Goal: Task Accomplishment & Management: Manage account settings

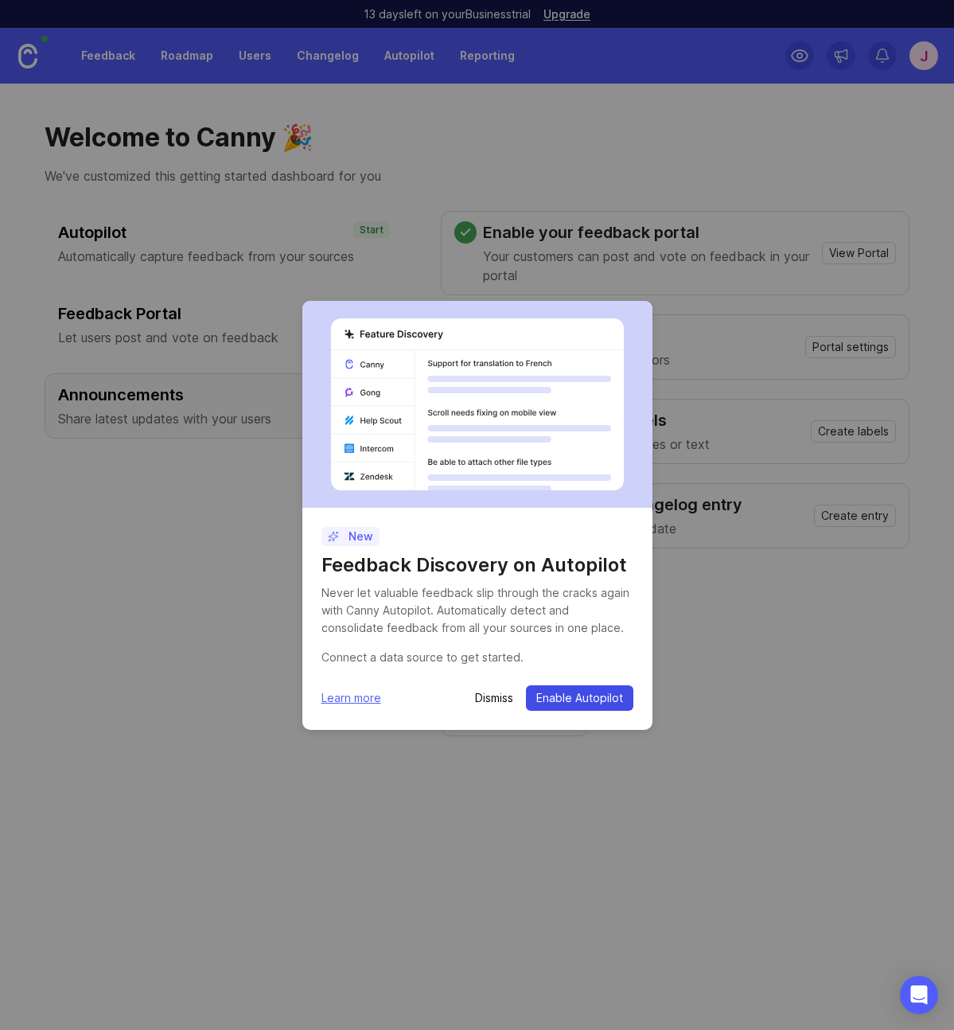
click at [555, 701] on span "Enable Autopilot" at bounding box center [580, 698] width 87 height 16
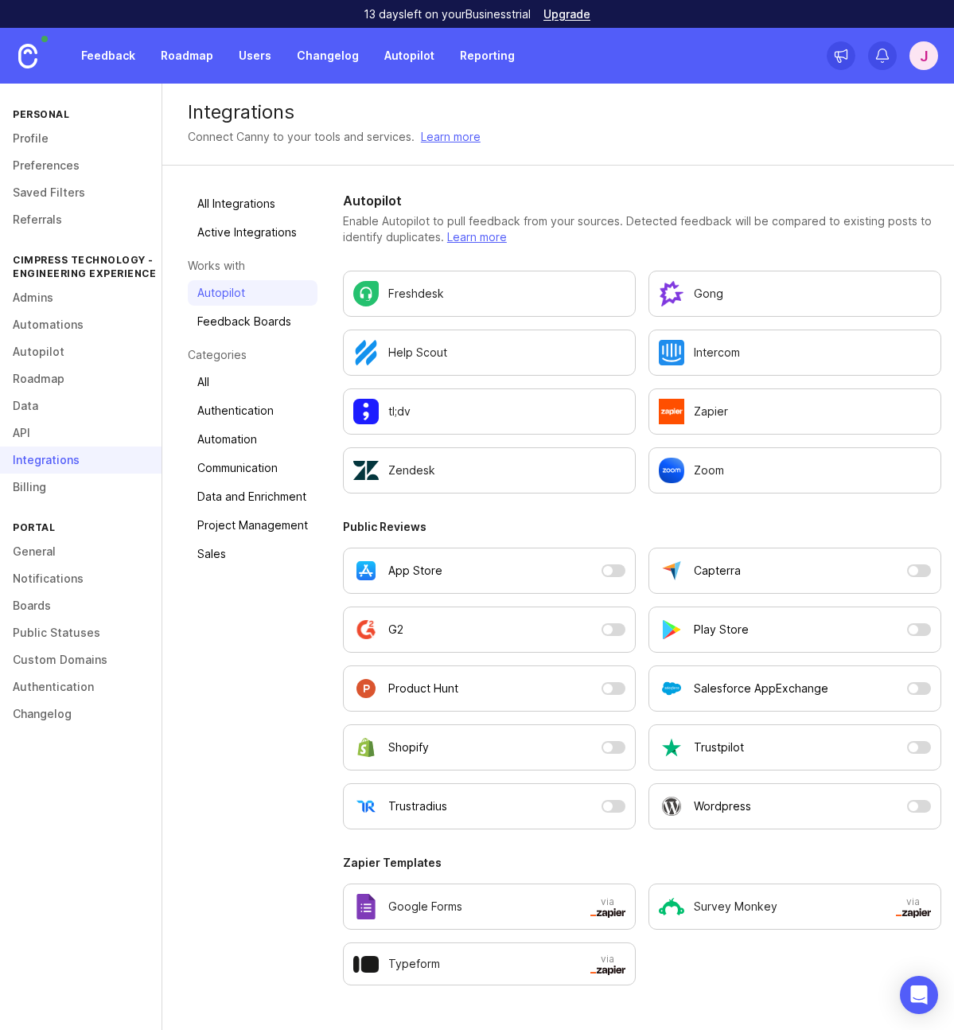
click at [74, 464] on div "Integrations" at bounding box center [81, 460] width 162 height 27
click at [70, 463] on div "Integrations" at bounding box center [81, 460] width 162 height 27
click at [45, 353] on link "Autopilot" at bounding box center [81, 351] width 162 height 27
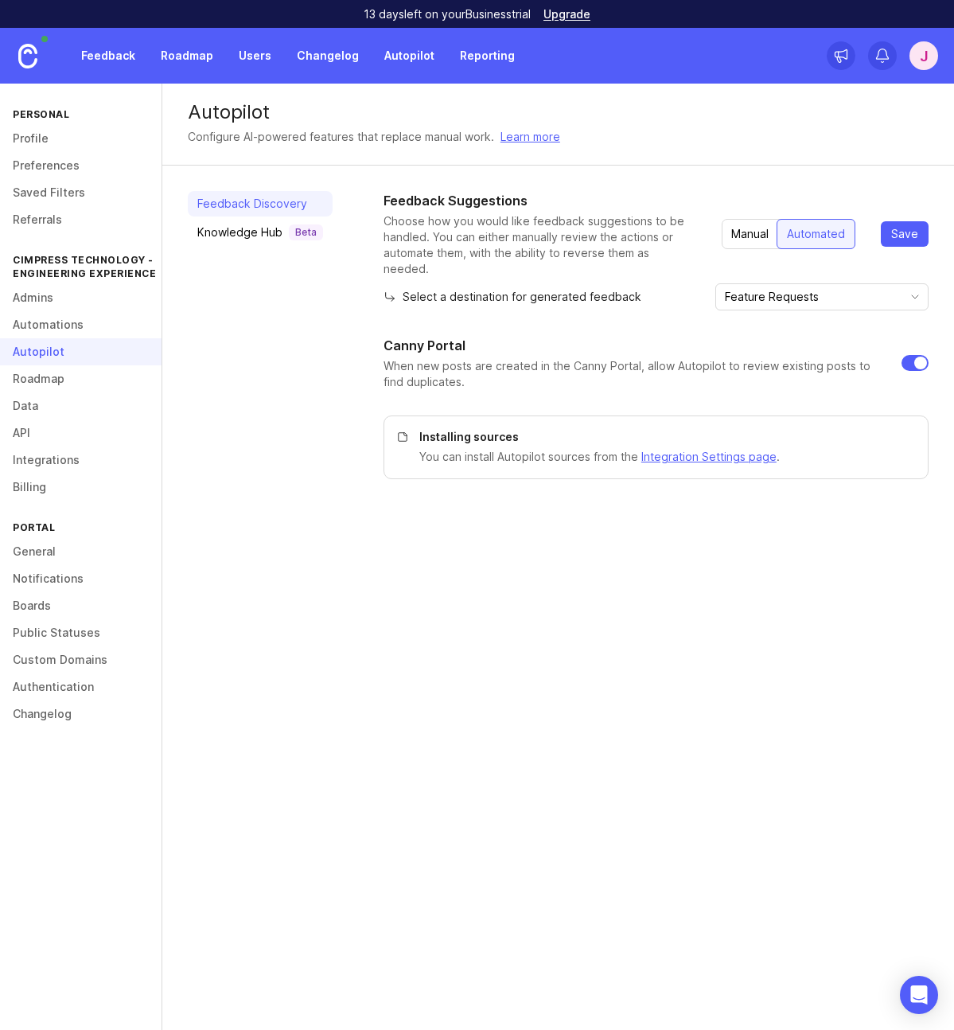
click at [838, 288] on input "Feature Requests" at bounding box center [813, 297] width 176 height 18
click at [841, 288] on input "Feature Requests" at bounding box center [813, 297] width 176 height 18
click at [719, 287] on div "Select a destination for generated feedback Feature Requests" at bounding box center [656, 296] width 545 height 27
click at [228, 232] on div "Knowledge Hub Beta" at bounding box center [260, 232] width 126 height 16
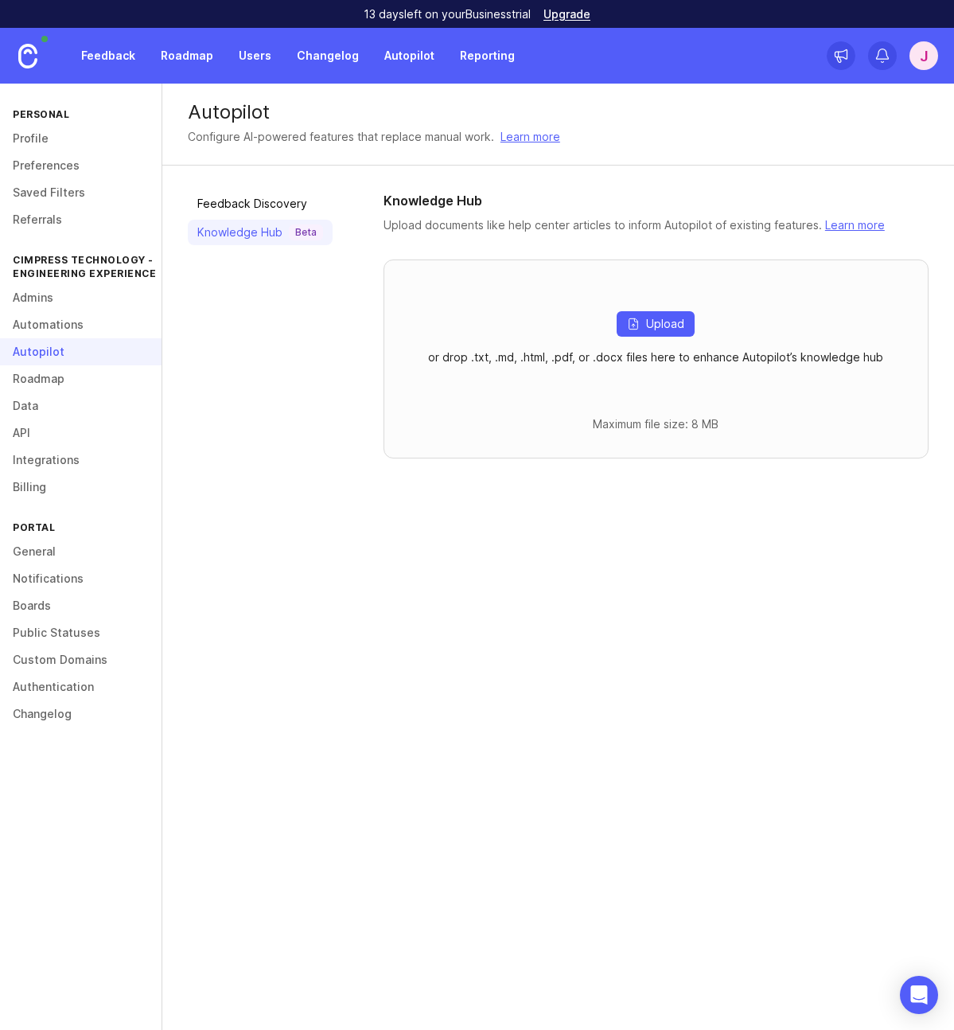
click at [233, 210] on link "Feedback Discovery" at bounding box center [260, 203] width 145 height 25
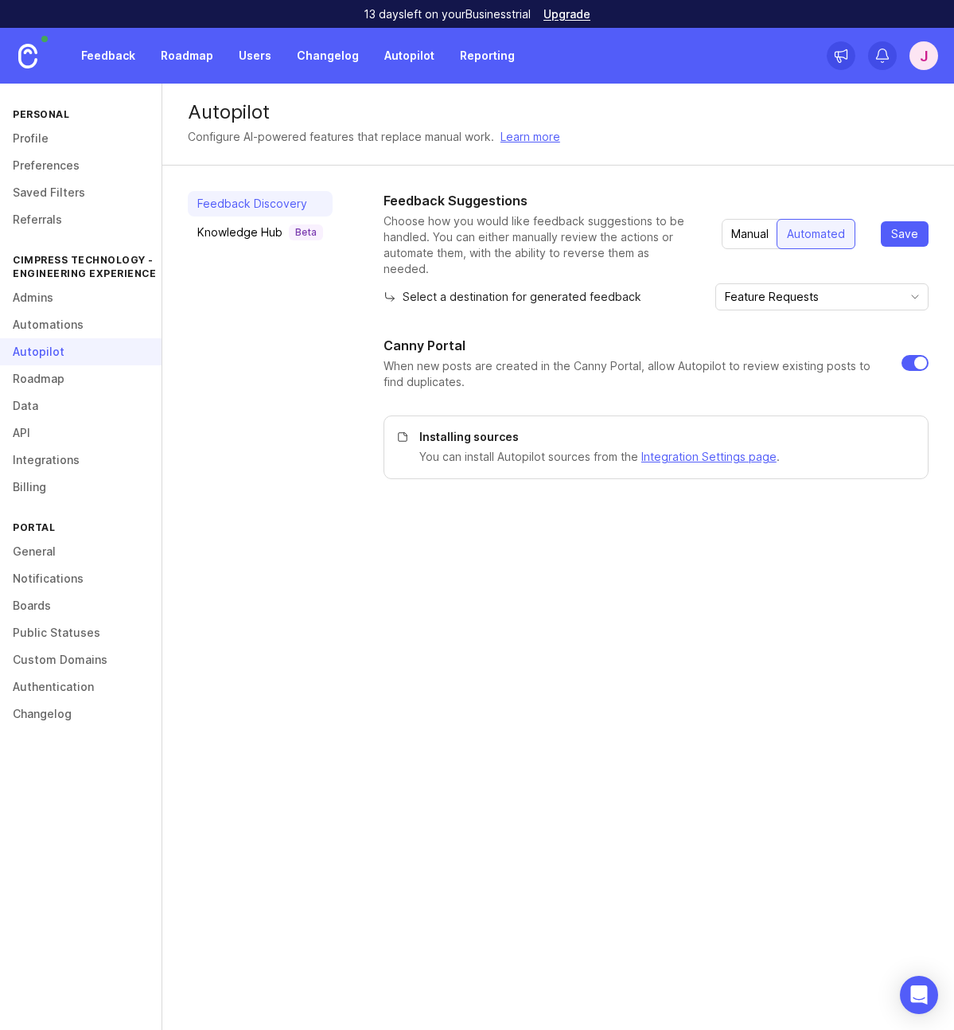
click at [228, 233] on div "Knowledge Hub Beta" at bounding box center [260, 232] width 126 height 16
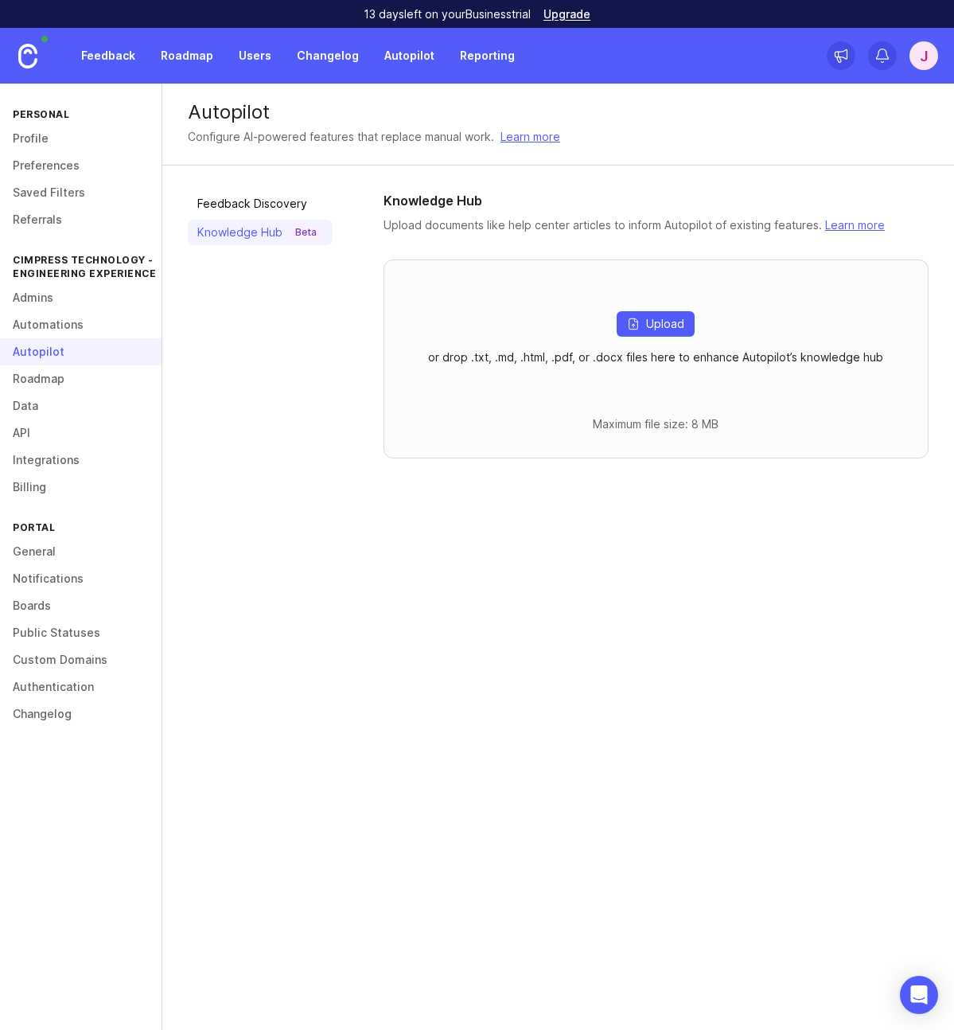
click at [233, 208] on link "Feedback Discovery" at bounding box center [260, 203] width 145 height 25
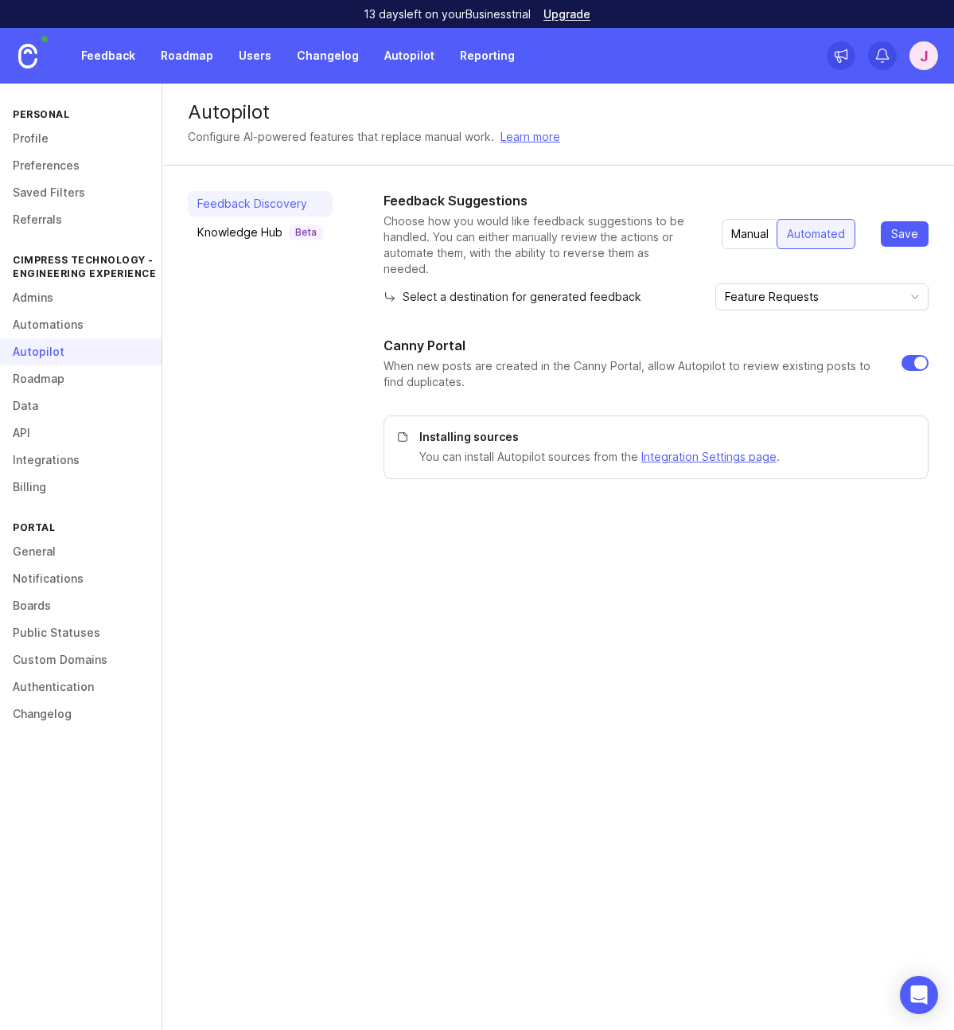
click at [98, 50] on link "Feedback" at bounding box center [108, 55] width 73 height 29
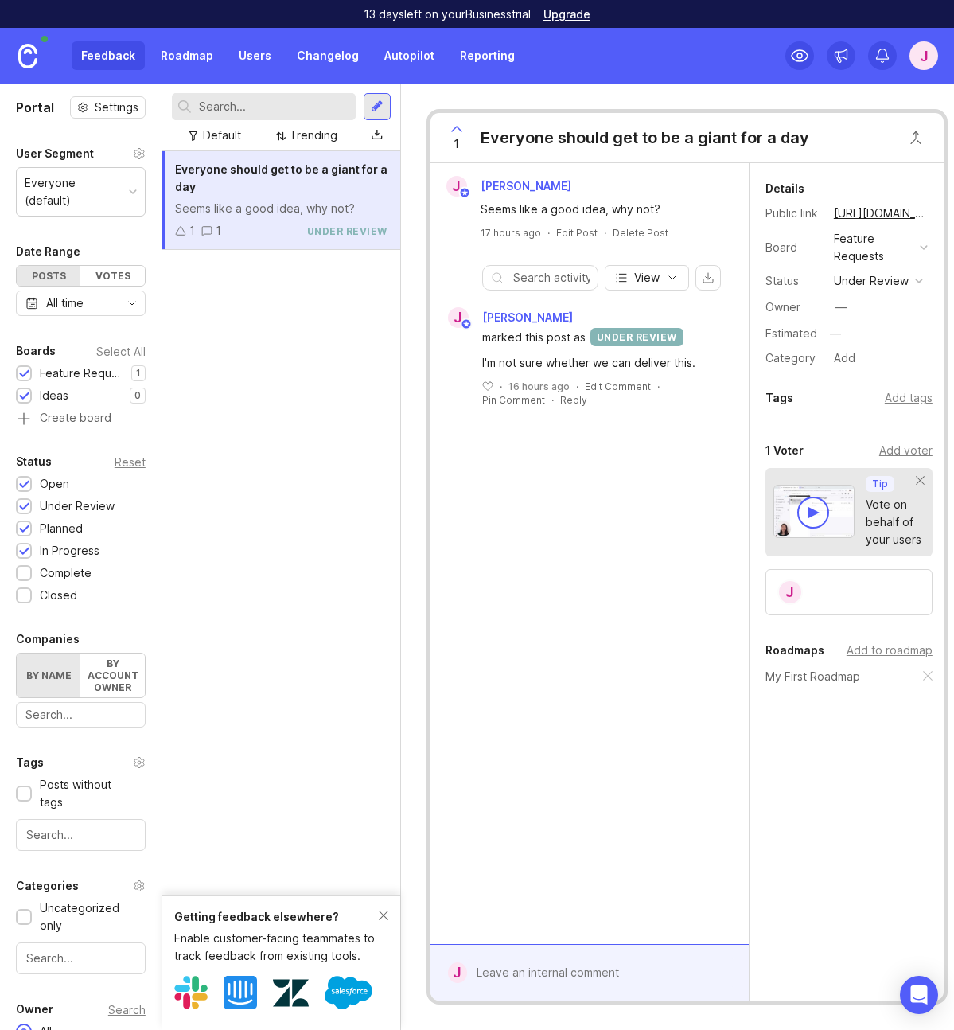
click at [193, 54] on link "Roadmap" at bounding box center [187, 55] width 72 height 29
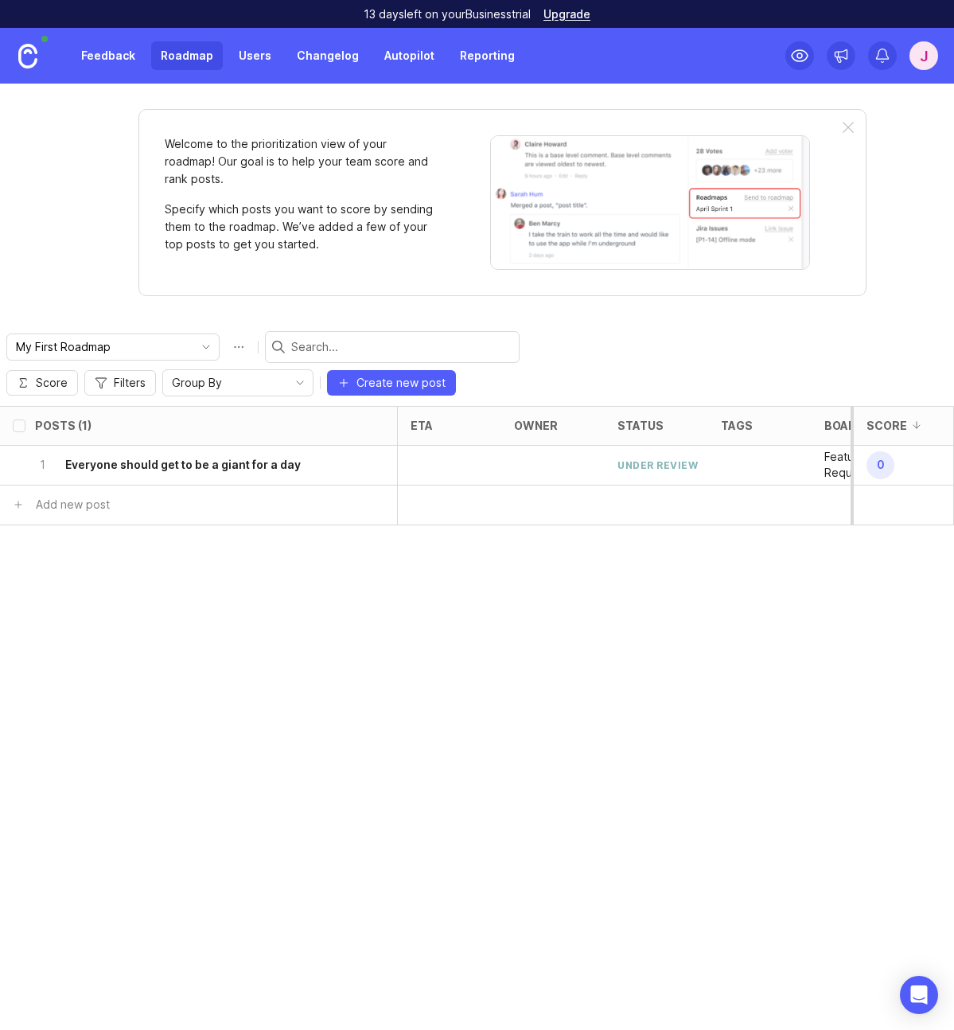
click at [263, 56] on link "Users" at bounding box center [255, 55] width 52 height 29
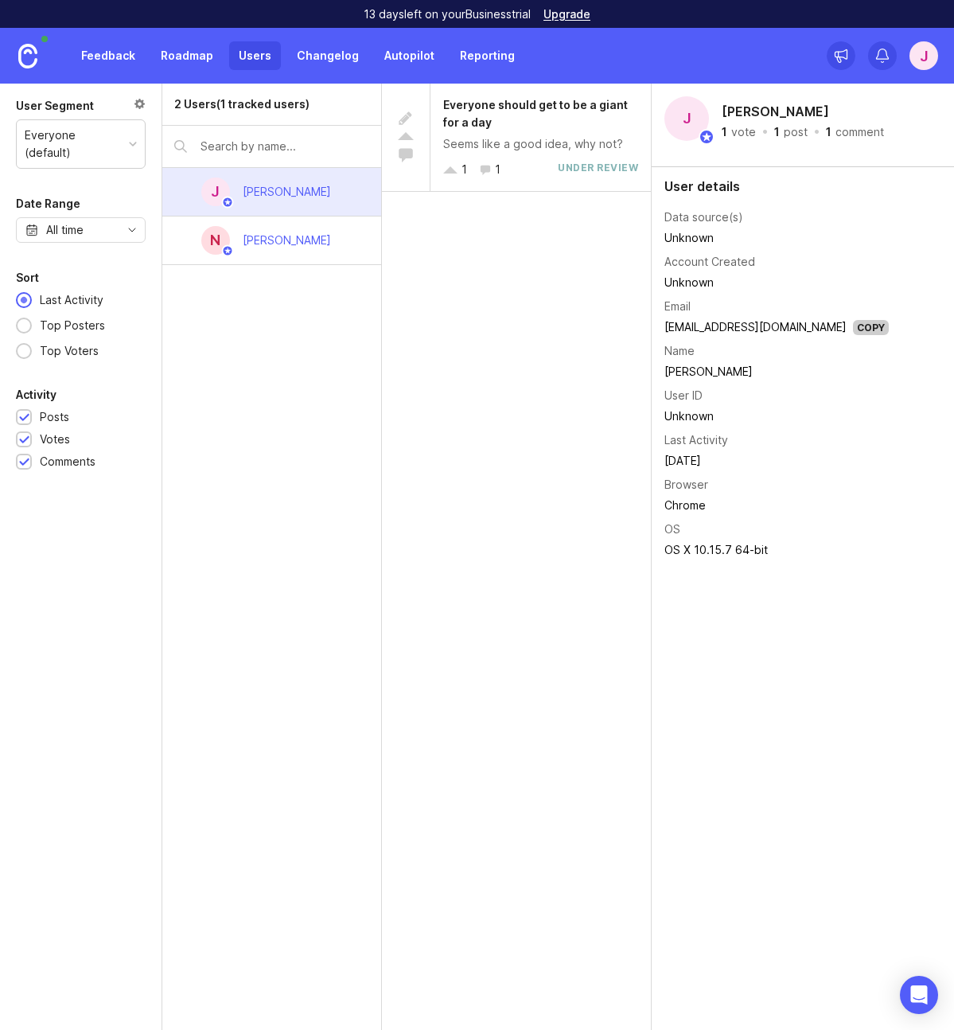
click at [928, 57] on div "J" at bounding box center [924, 55] width 29 height 29
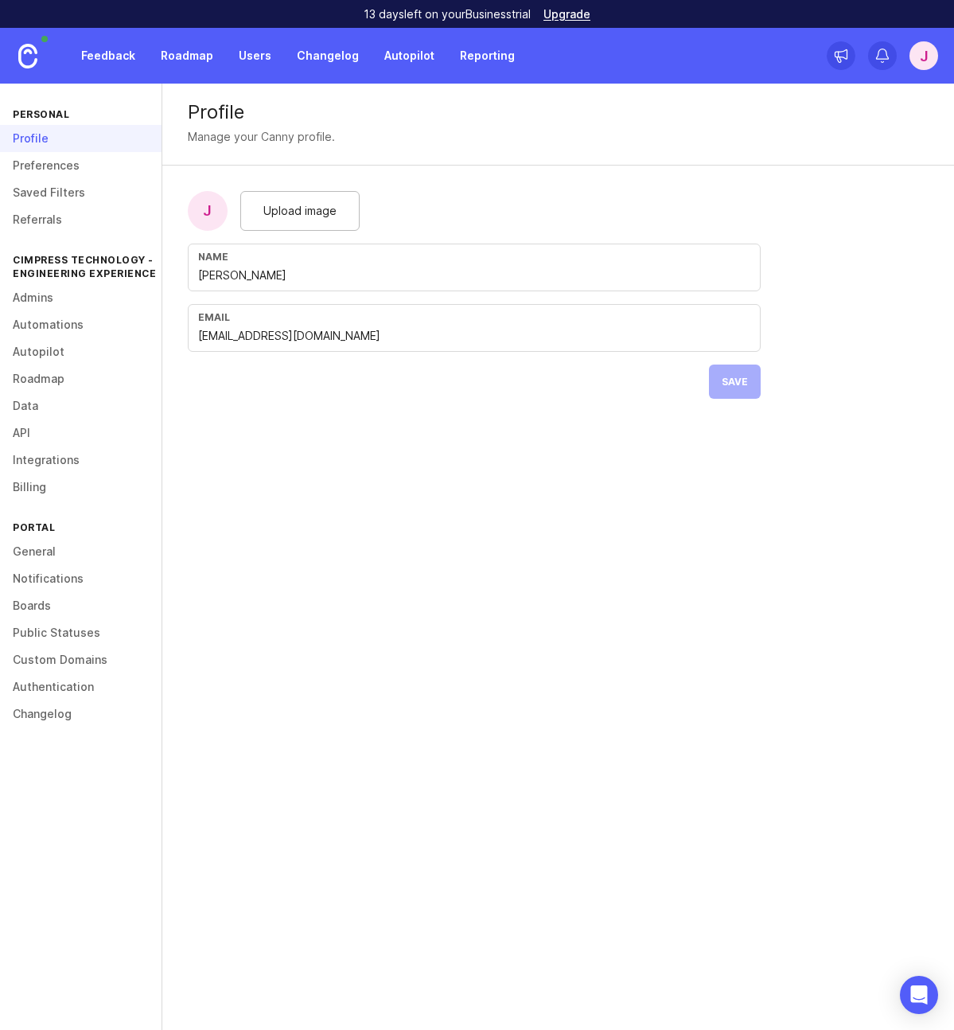
click at [37, 686] on link "Authentication" at bounding box center [81, 686] width 162 height 27
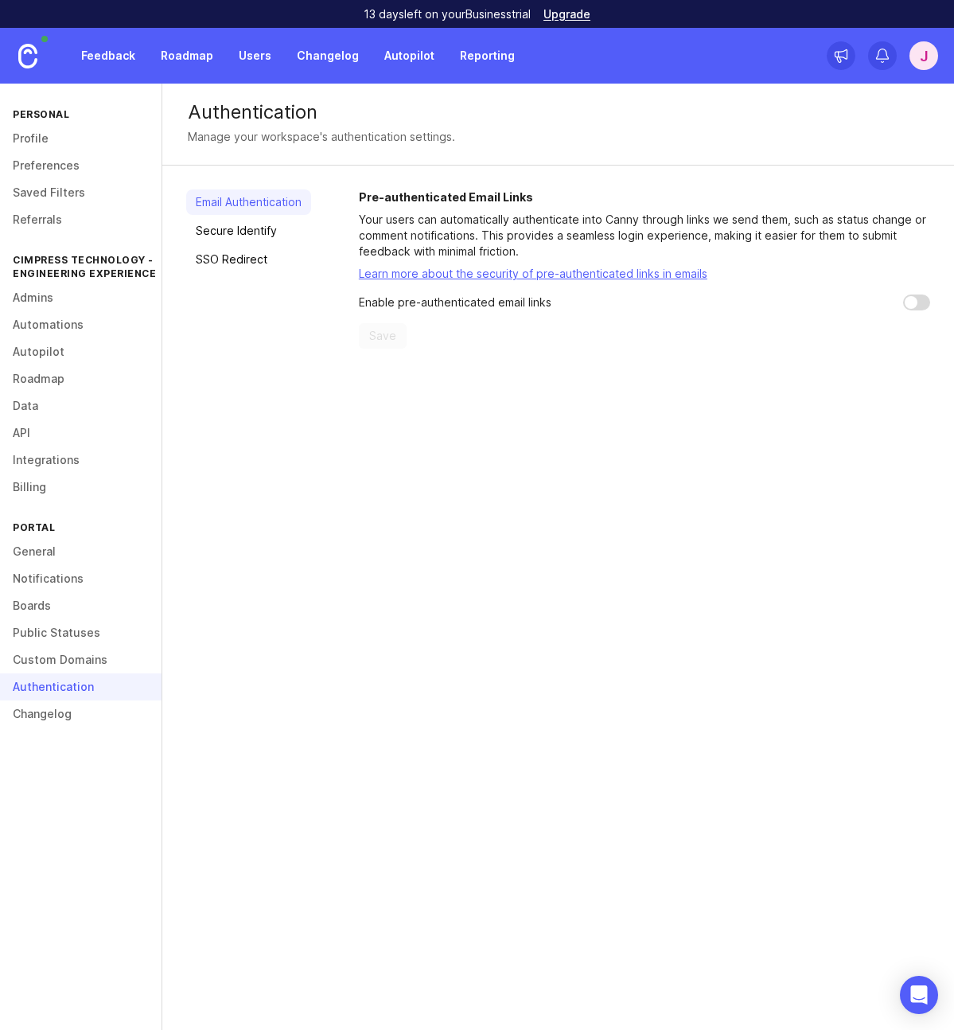
click at [33, 299] on link "Admins" at bounding box center [81, 297] width 162 height 27
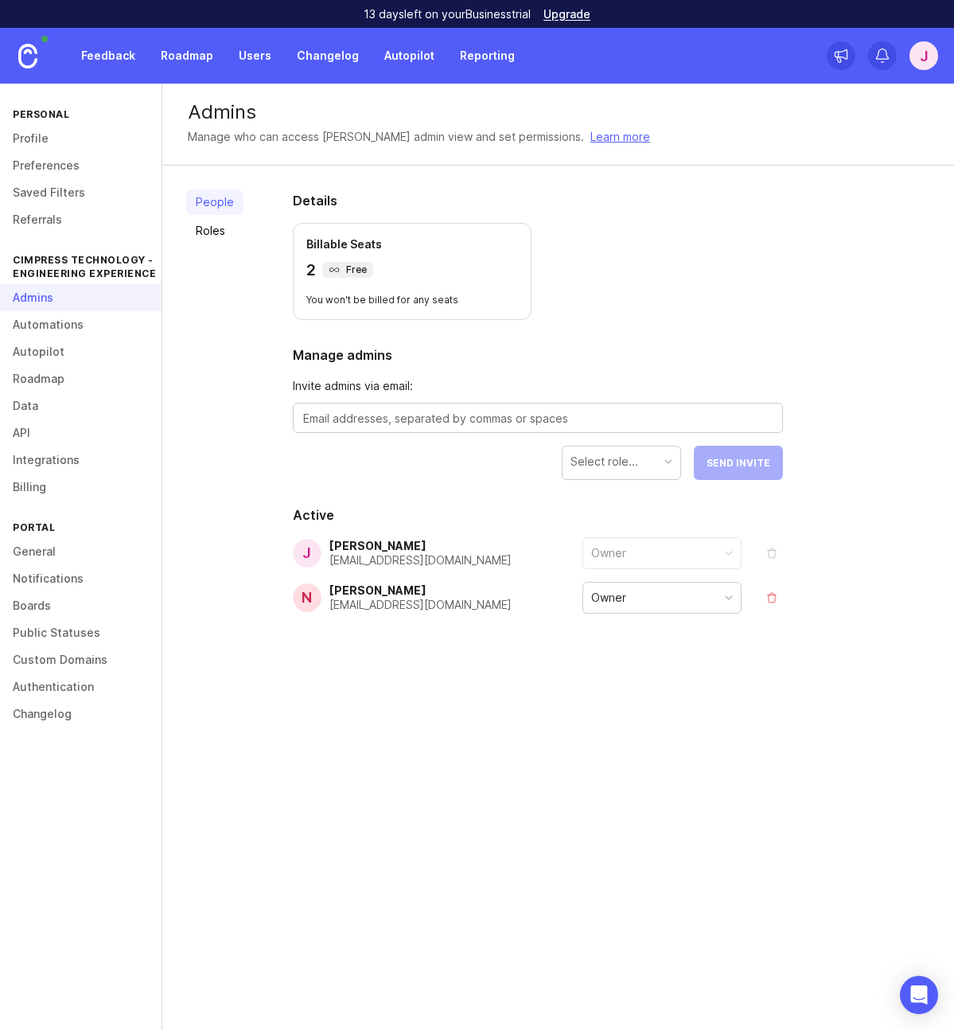
click at [207, 231] on link "Roles" at bounding box center [214, 230] width 57 height 25
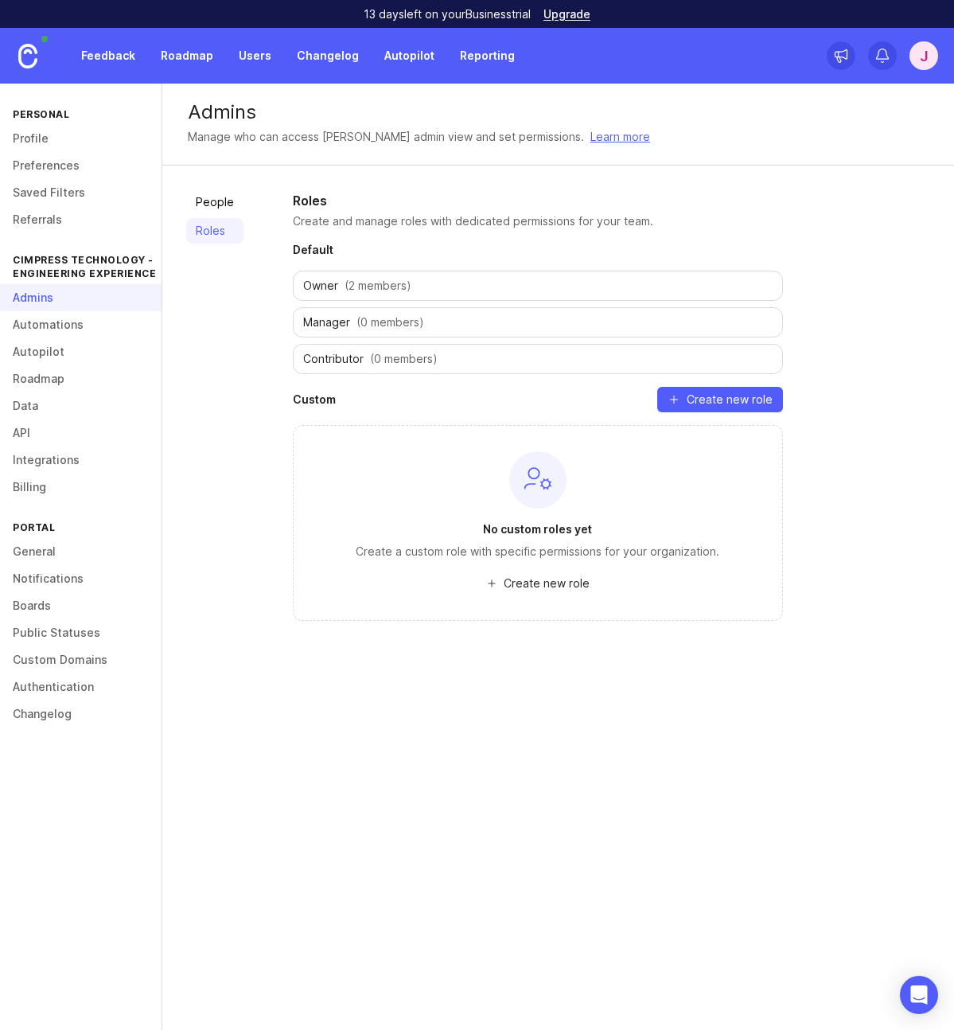
click at [211, 204] on link "People" at bounding box center [214, 201] width 57 height 25
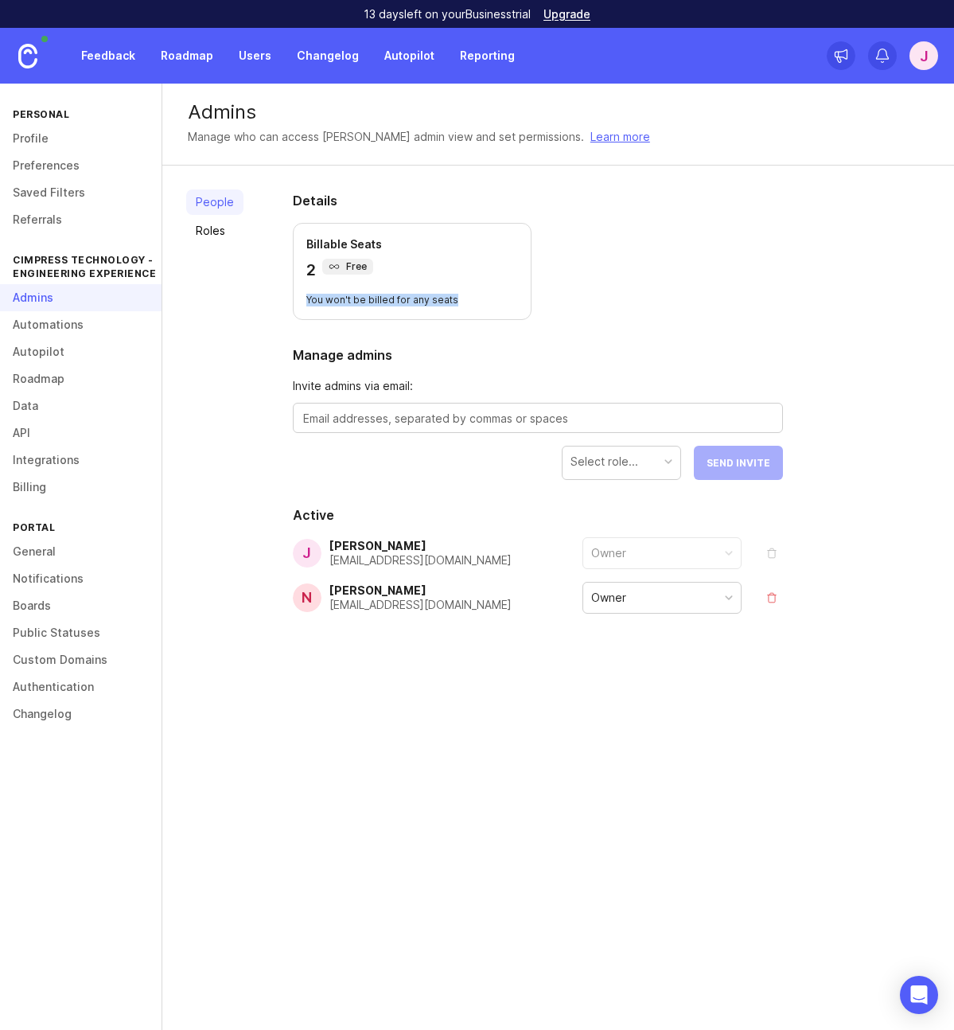
drag, startPoint x: 306, startPoint y: 299, endPoint x: 477, endPoint y: 303, distance: 171.2
click at [477, 303] on p "You won't be billed for any seats" at bounding box center [412, 300] width 212 height 13
click at [645, 286] on section "Details Billable Seats 2 Free You won't be billed for any seats" at bounding box center [538, 255] width 490 height 129
click at [666, 594] on div "Owner" at bounding box center [663, 598] width 158 height 30
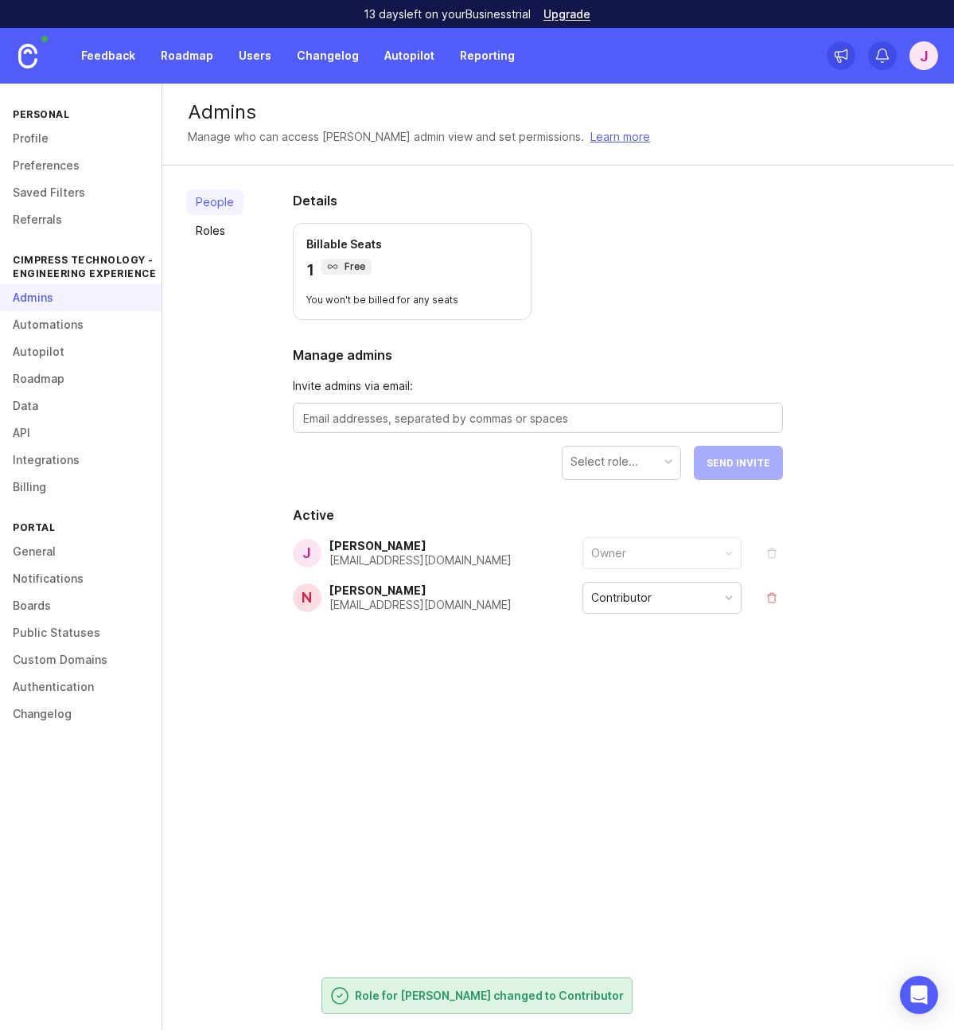
click at [633, 600] on div "Contributor" at bounding box center [621, 598] width 61 height 18
click at [626, 602] on div "Manager" at bounding box center [614, 598] width 47 height 18
click at [498, 651] on section "Active [PERSON_NAME] [EMAIL_ADDRESS][DOMAIN_NAME] Owner N [PERSON_NAME] [EMAIL_…" at bounding box center [538, 579] width 490 height 146
